Goal: Information Seeking & Learning: Check status

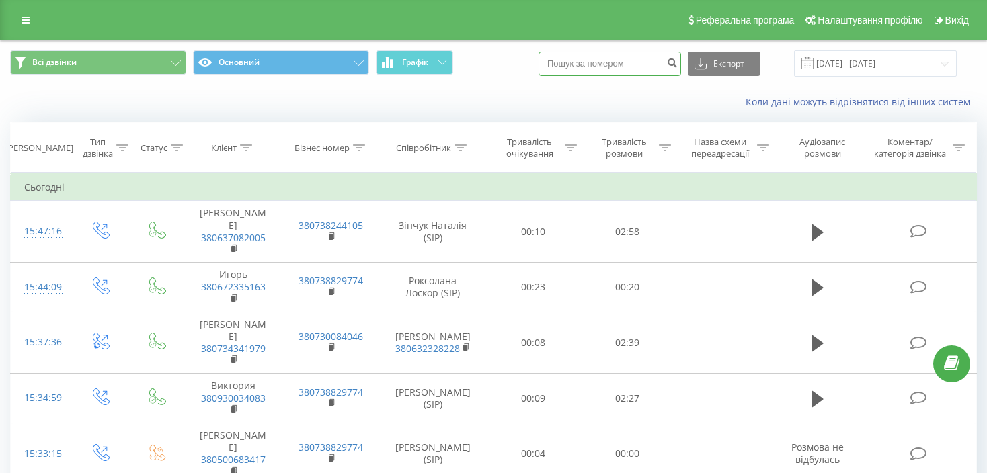
click at [603, 71] on input at bounding box center [610, 64] width 143 height 24
paste input "380935300078"
type input "380935300078"
